Goal: Navigation & Orientation: Find specific page/section

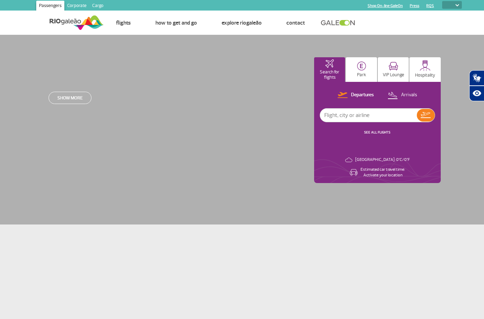
select select
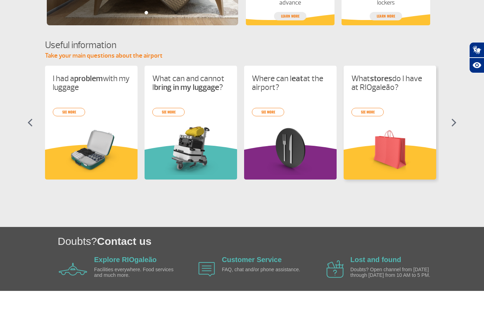
scroll to position [280, 0]
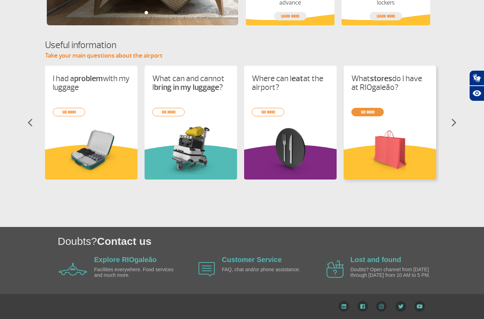
click at [369, 114] on div "I had a problem with my luggage see more What can and cannot I bring in my lugg…" at bounding box center [242, 129] width 394 height 127
click at [370, 111] on div "I had a problem with my luggage see more What can and cannot I bring in my lugg…" at bounding box center [242, 129] width 394 height 127
click at [415, 124] on div "I had a problem with my luggage see more What can and cannot I bring in my lugg…" at bounding box center [242, 129] width 394 height 127
click at [396, 95] on div "I had a problem with my luggage see more What can and cannot I bring in my lugg…" at bounding box center [242, 129] width 394 height 127
click at [402, 125] on img at bounding box center [389, 150] width 77 height 50
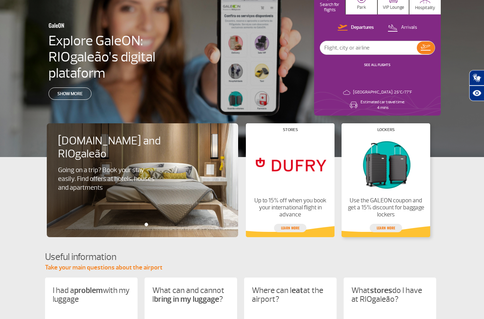
scroll to position [53, 0]
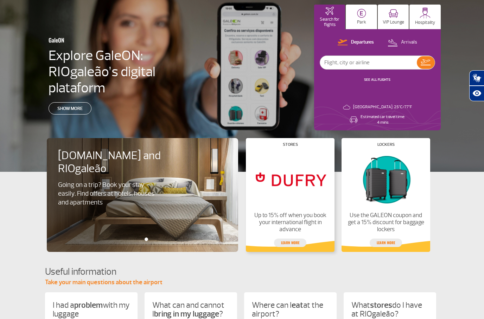
click at [287, 154] on img at bounding box center [290, 179] width 77 height 54
click at [292, 247] on div "Stores Up to 15% off when you book your international flight in advance Learn m…" at bounding box center [290, 195] width 89 height 114
click at [290, 245] on link "Learn more" at bounding box center [290, 243] width 32 height 8
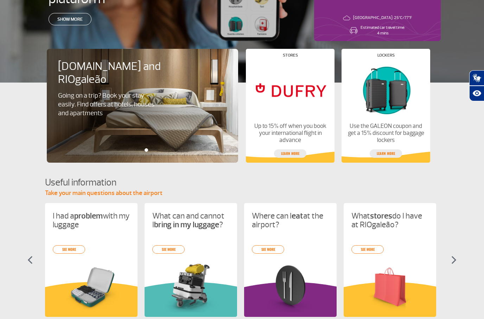
scroll to position [251, 0]
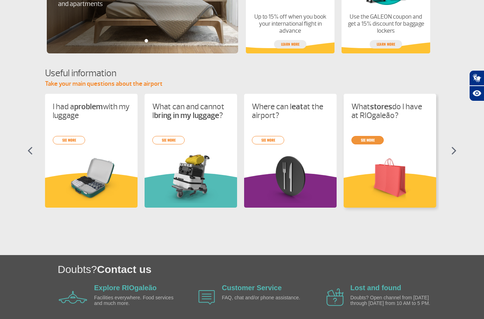
click at [369, 140] on div "I had a problem with my luggage see more What can and cannot I bring in my lugg…" at bounding box center [242, 157] width 394 height 127
click at [362, 141] on div "I had a problem with my luggage see more What can and cannot I bring in my lugg…" at bounding box center [242, 157] width 394 height 127
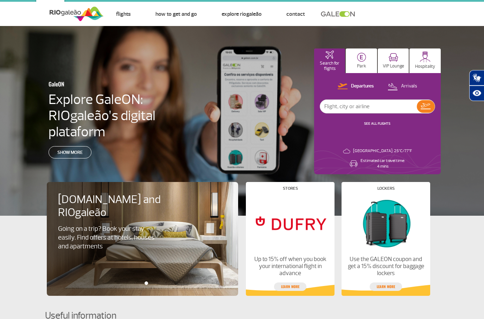
scroll to position [0, 0]
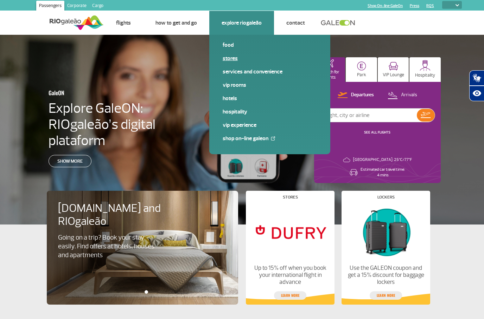
click at [225, 59] on link "Stores" at bounding box center [270, 59] width 94 height 8
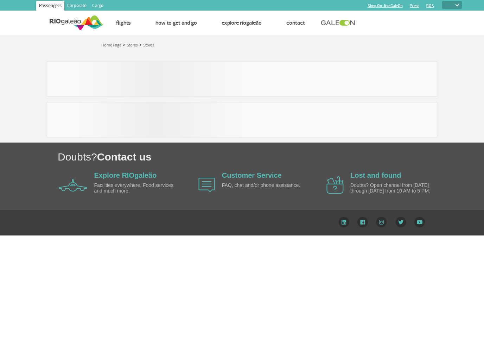
select select
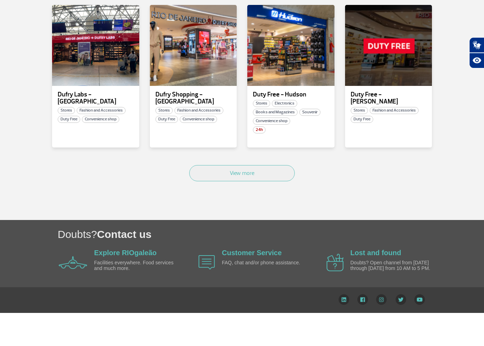
scroll to position [404, 0]
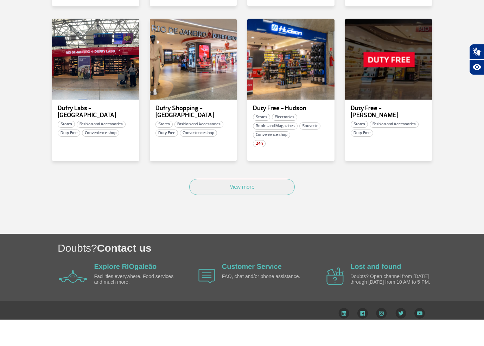
click at [269, 200] on div "View more" at bounding box center [242, 221] width 390 height 43
click at [266, 205] on button "View more" at bounding box center [241, 213] width 105 height 16
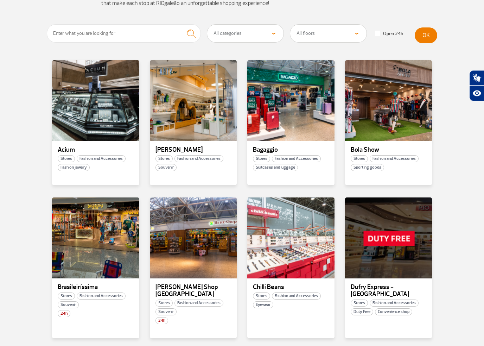
scroll to position [0, 0]
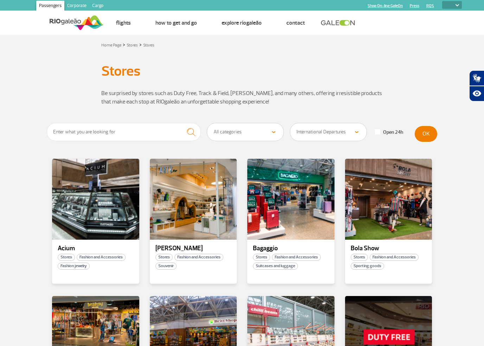
click at [428, 132] on button "OK" at bounding box center [426, 134] width 23 height 16
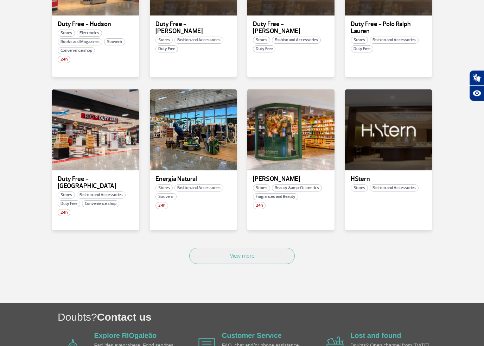
scroll to position [380, 0]
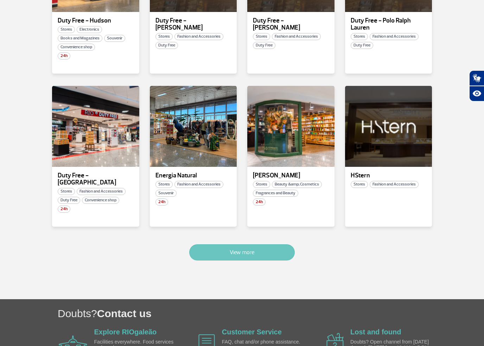
click at [253, 244] on button "View more" at bounding box center [241, 252] width 105 height 16
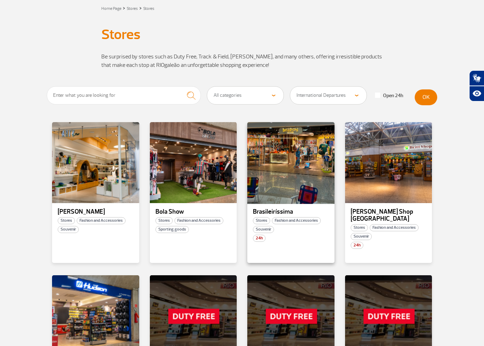
scroll to position [34, 0]
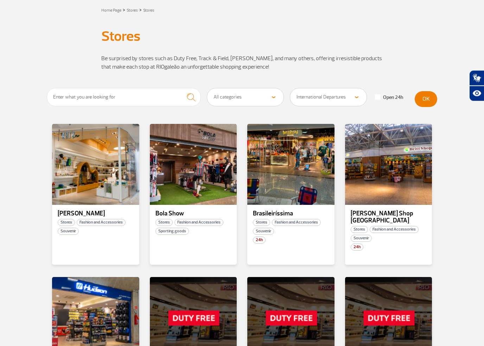
select select "84"
drag, startPoint x: 432, startPoint y: 95, endPoint x: 432, endPoint y: 87, distance: 8.1
click at [432, 95] on button "OK" at bounding box center [426, 99] width 23 height 16
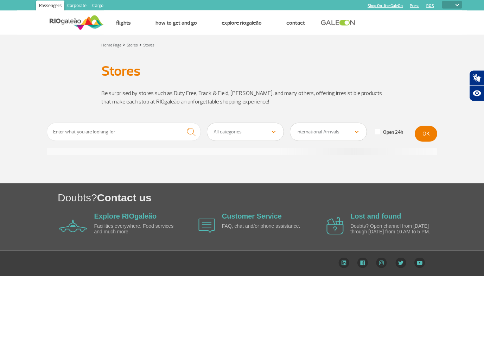
scroll to position [0, 0]
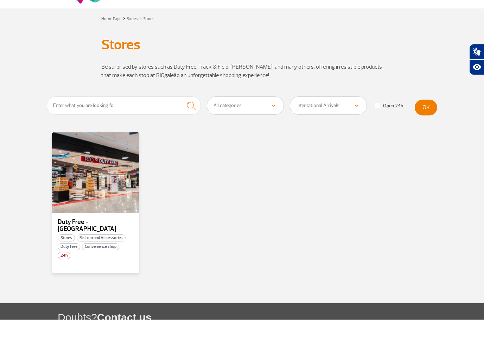
select select "24"
click at [257, 123] on select "All categories Beauty &amp; Cosmetics Electronics Books and Magazines Fashion a…" at bounding box center [245, 132] width 76 height 18
select select
select select "92"
click at [433, 126] on button "OK" at bounding box center [426, 134] width 23 height 16
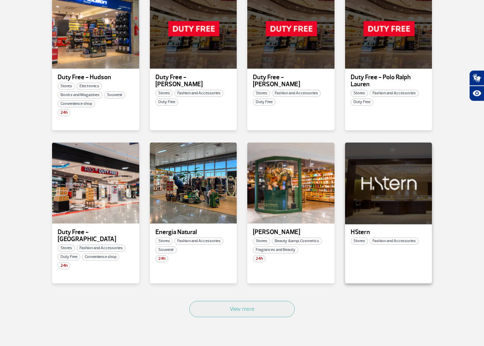
scroll to position [324, 0]
click at [250, 301] on button "View more" at bounding box center [241, 309] width 105 height 16
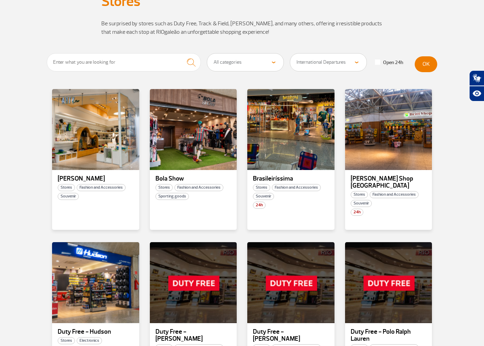
scroll to position [0, 0]
